Goal: Find specific page/section: Find specific page/section

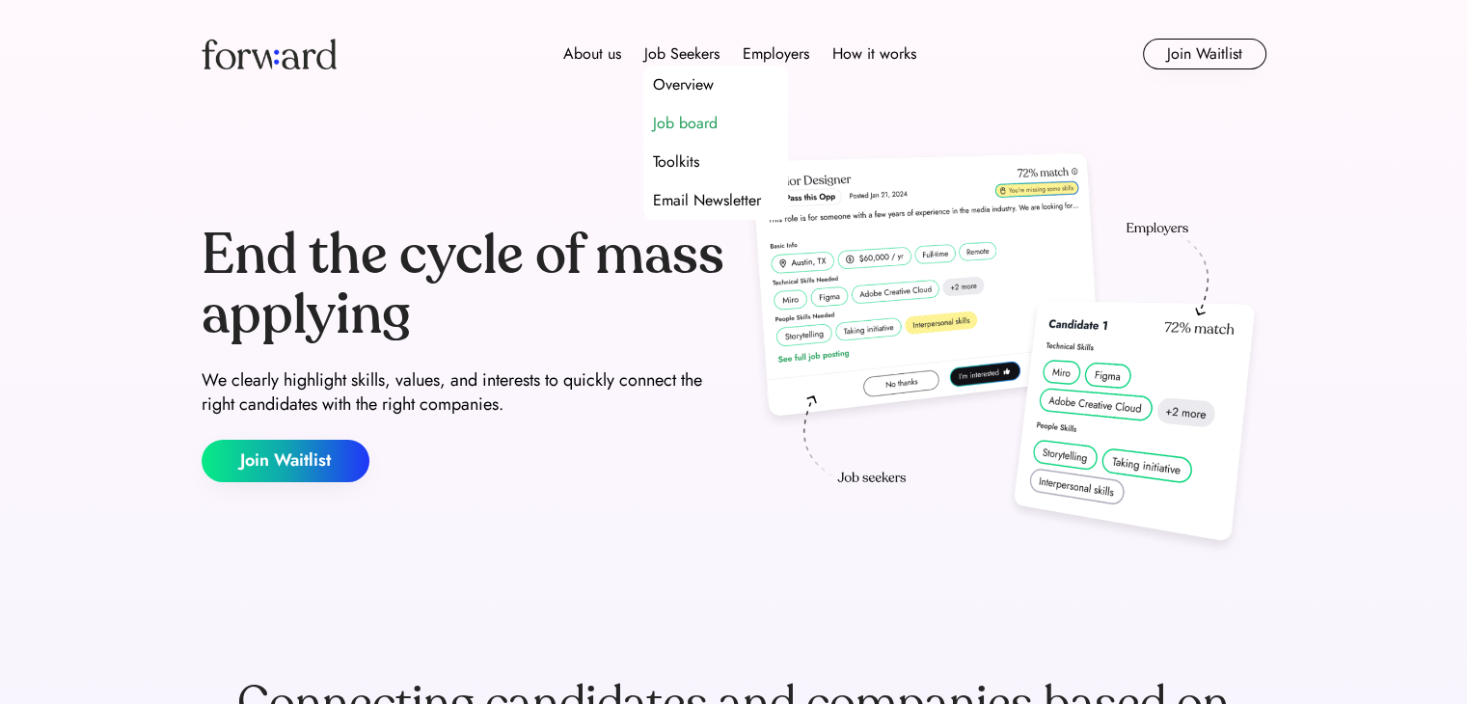
click at [674, 121] on div "Job board" at bounding box center [685, 123] width 65 height 23
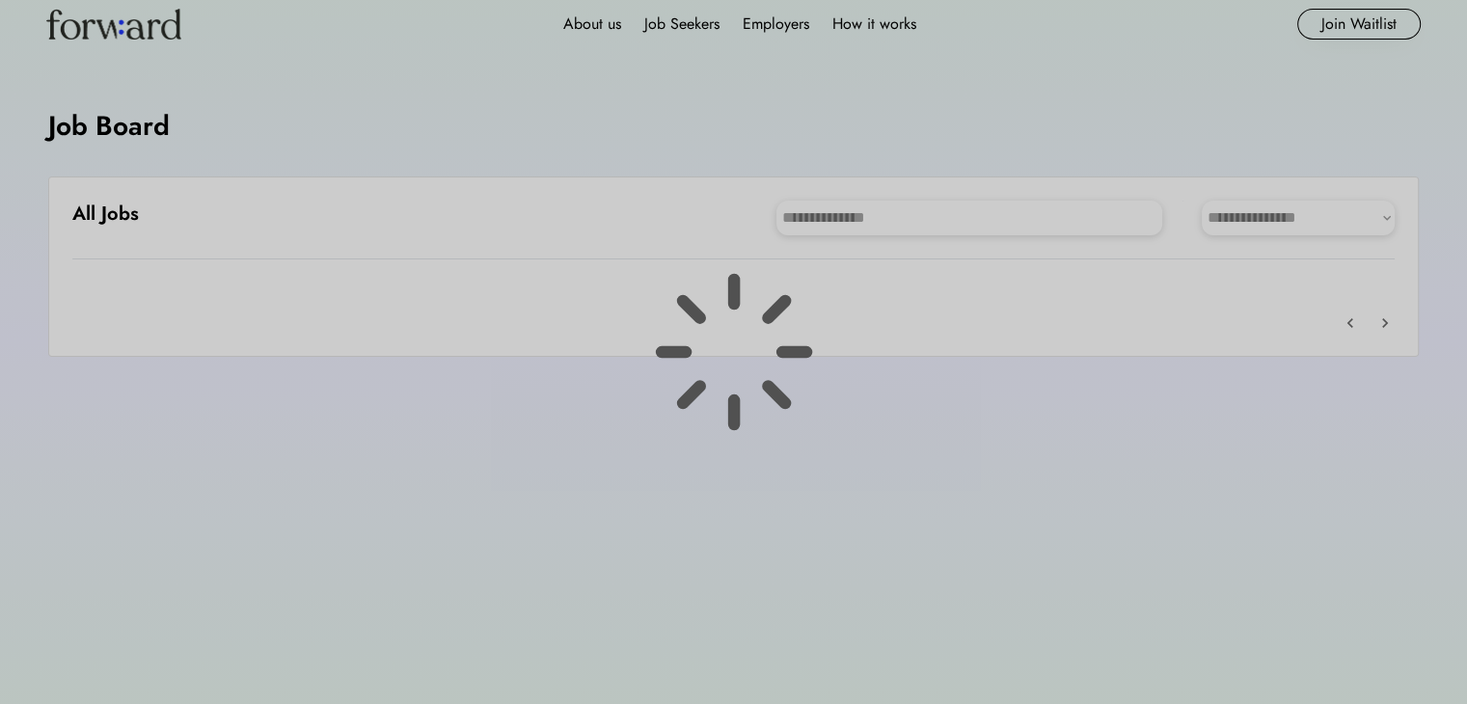
scroll to position [36, 0]
